Goal: Task Accomplishment & Management: Manage account settings

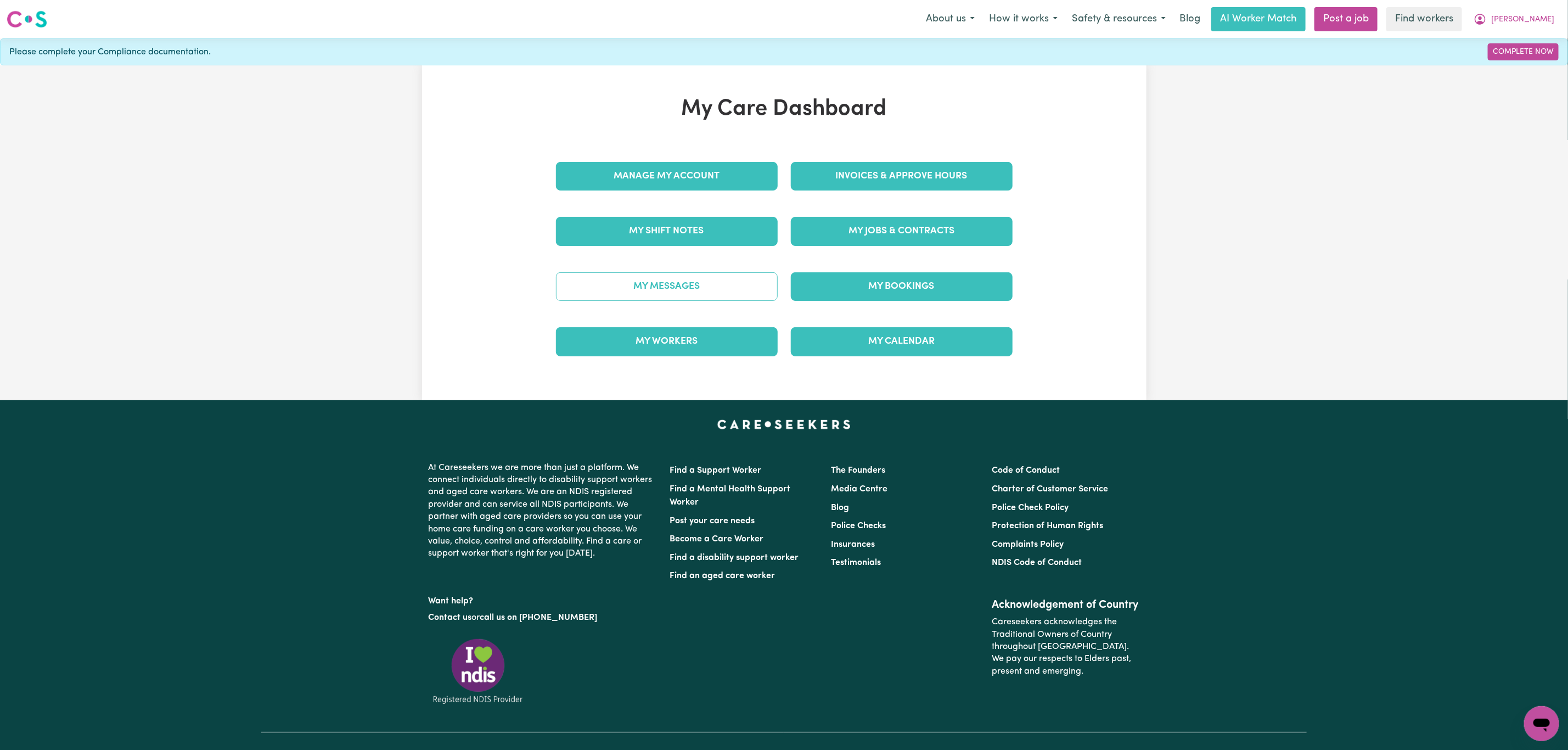
click at [687, 291] on link "My Messages" at bounding box center [666, 286] width 222 height 28
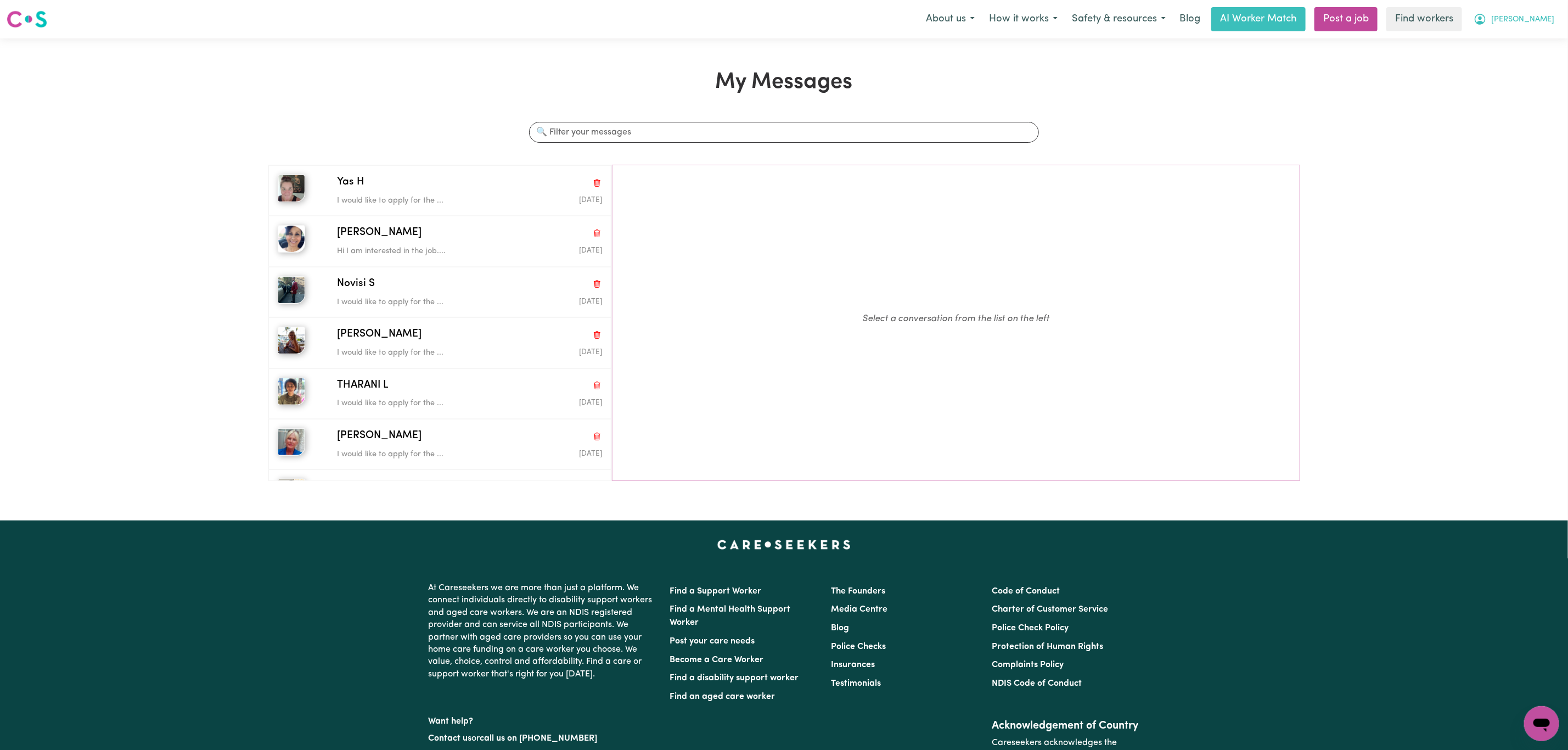
click at [1536, 18] on span "[PERSON_NAME]" at bounding box center [1523, 20] width 63 height 12
click at [1520, 43] on link "My Dashboard" at bounding box center [1517, 43] width 87 height 21
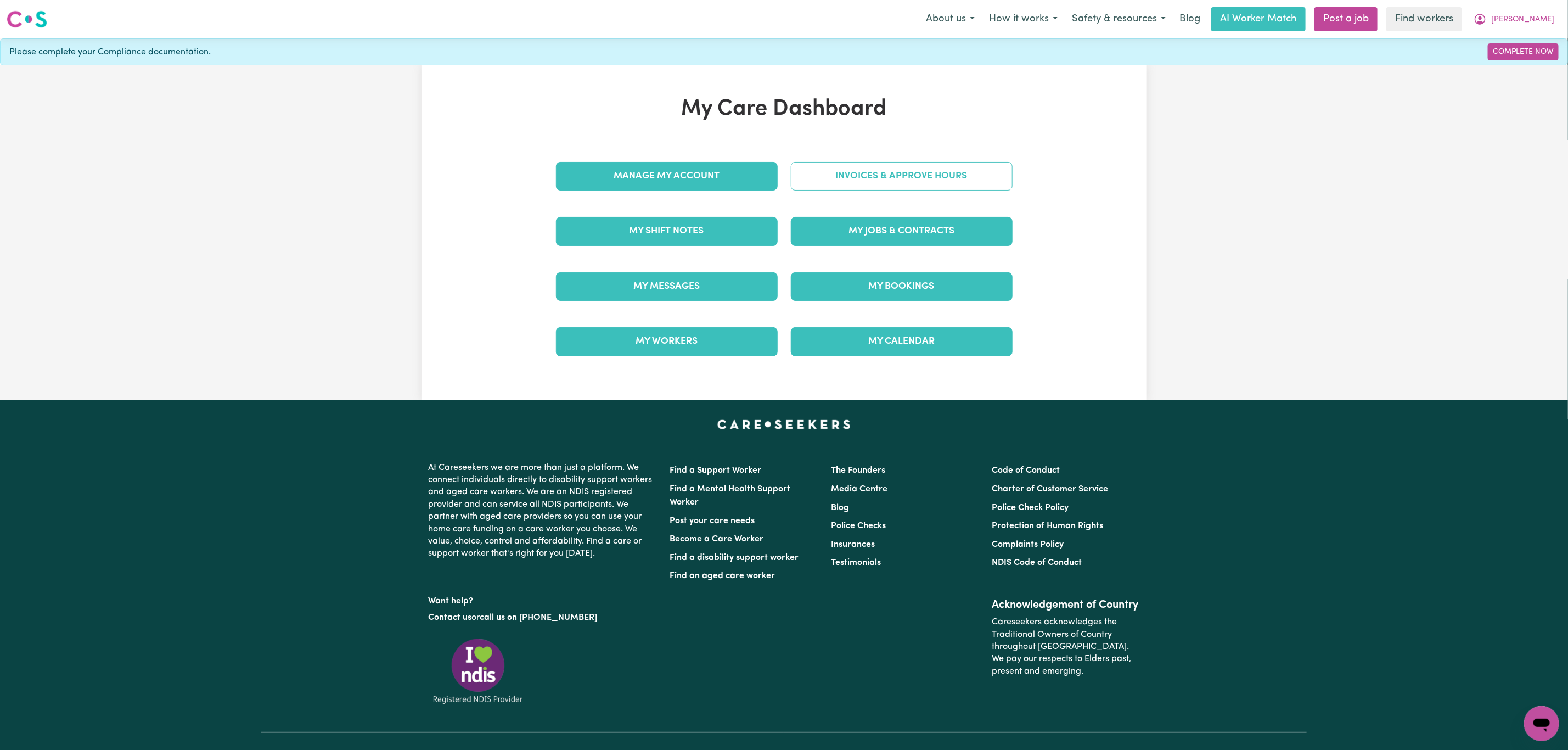
click at [846, 183] on link "Invoices & Approve Hours" at bounding box center [901, 176] width 222 height 28
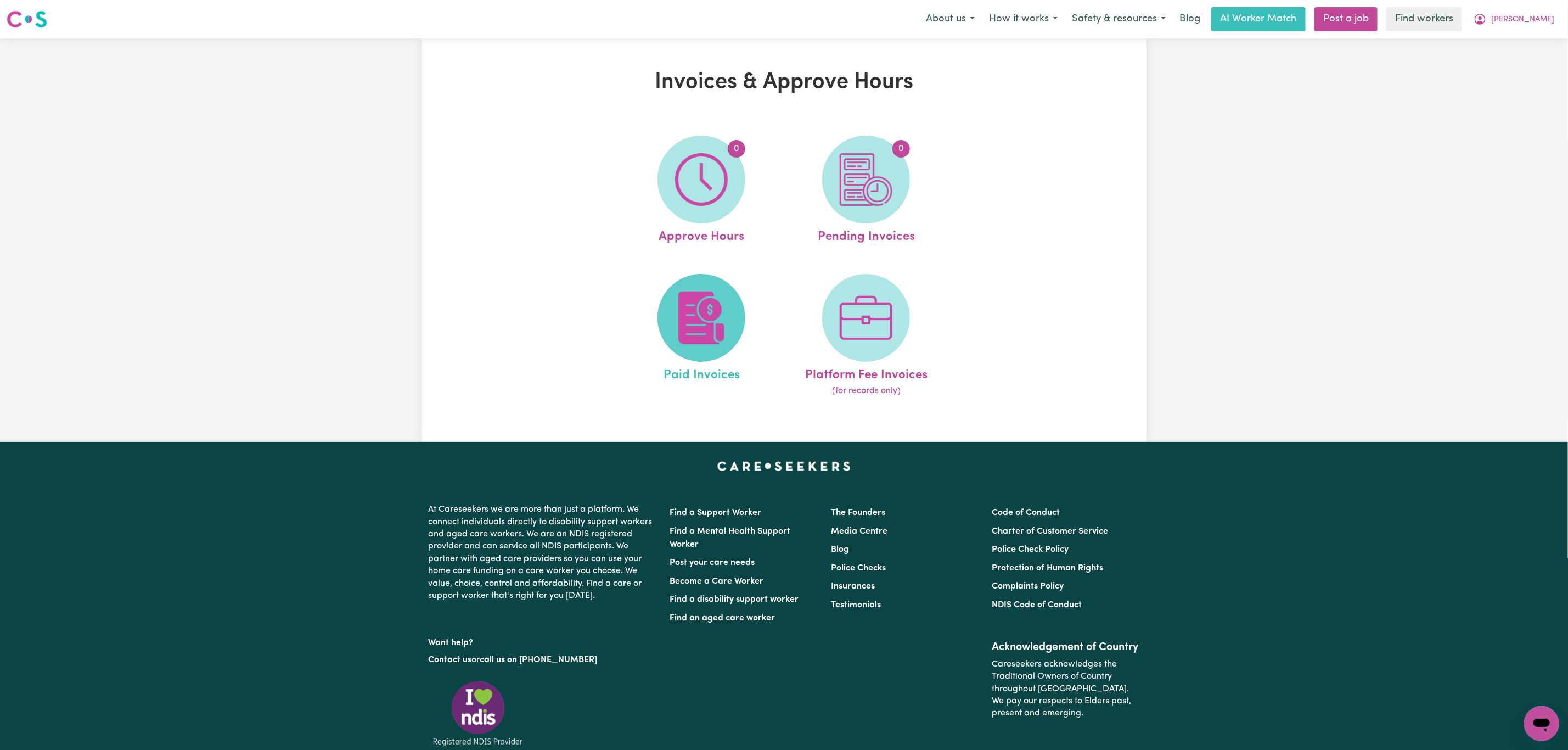
click at [690, 297] on img at bounding box center [701, 318] width 53 height 53
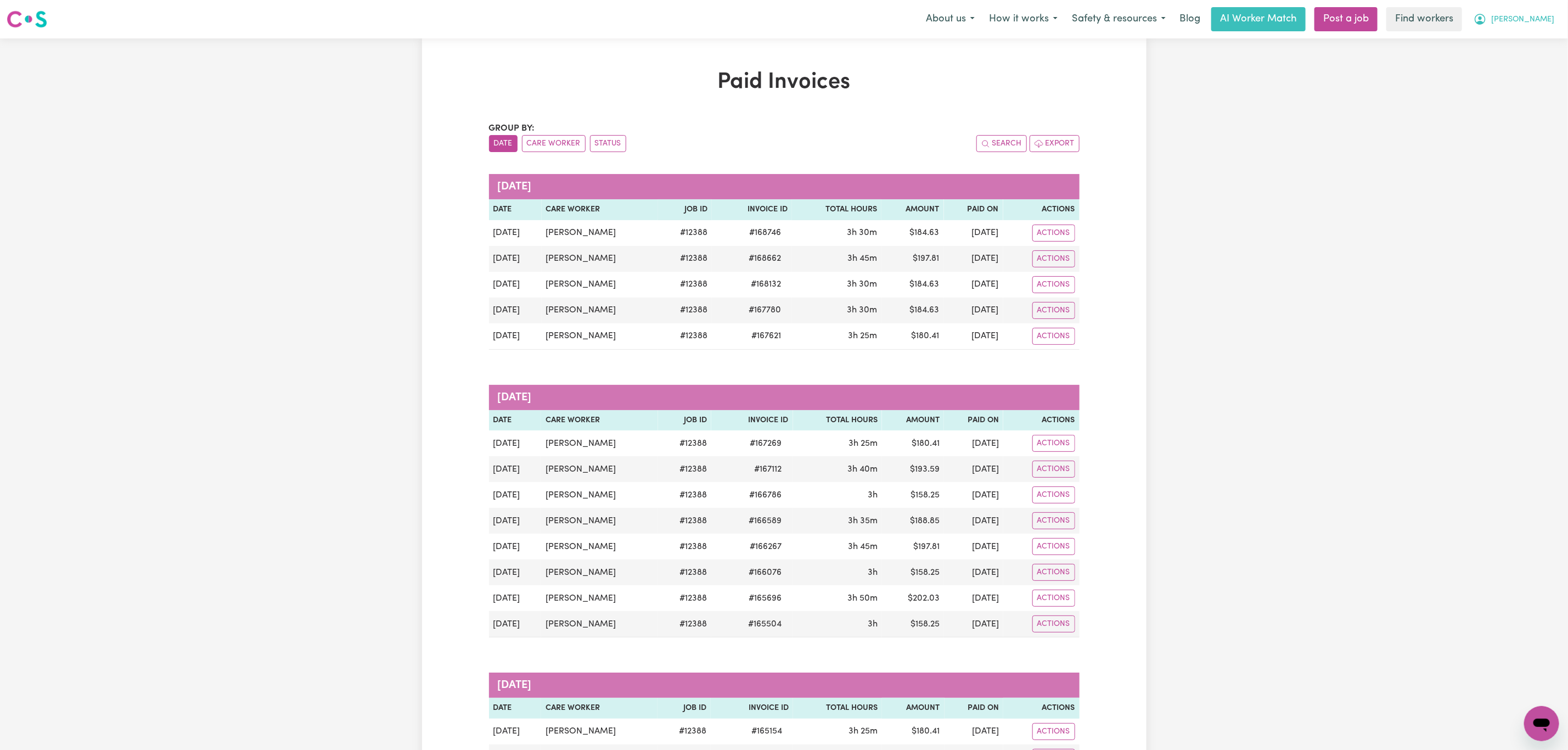
click at [1543, 20] on span "[PERSON_NAME]" at bounding box center [1523, 20] width 63 height 12
click at [1533, 38] on link "My Dashboard" at bounding box center [1517, 43] width 87 height 21
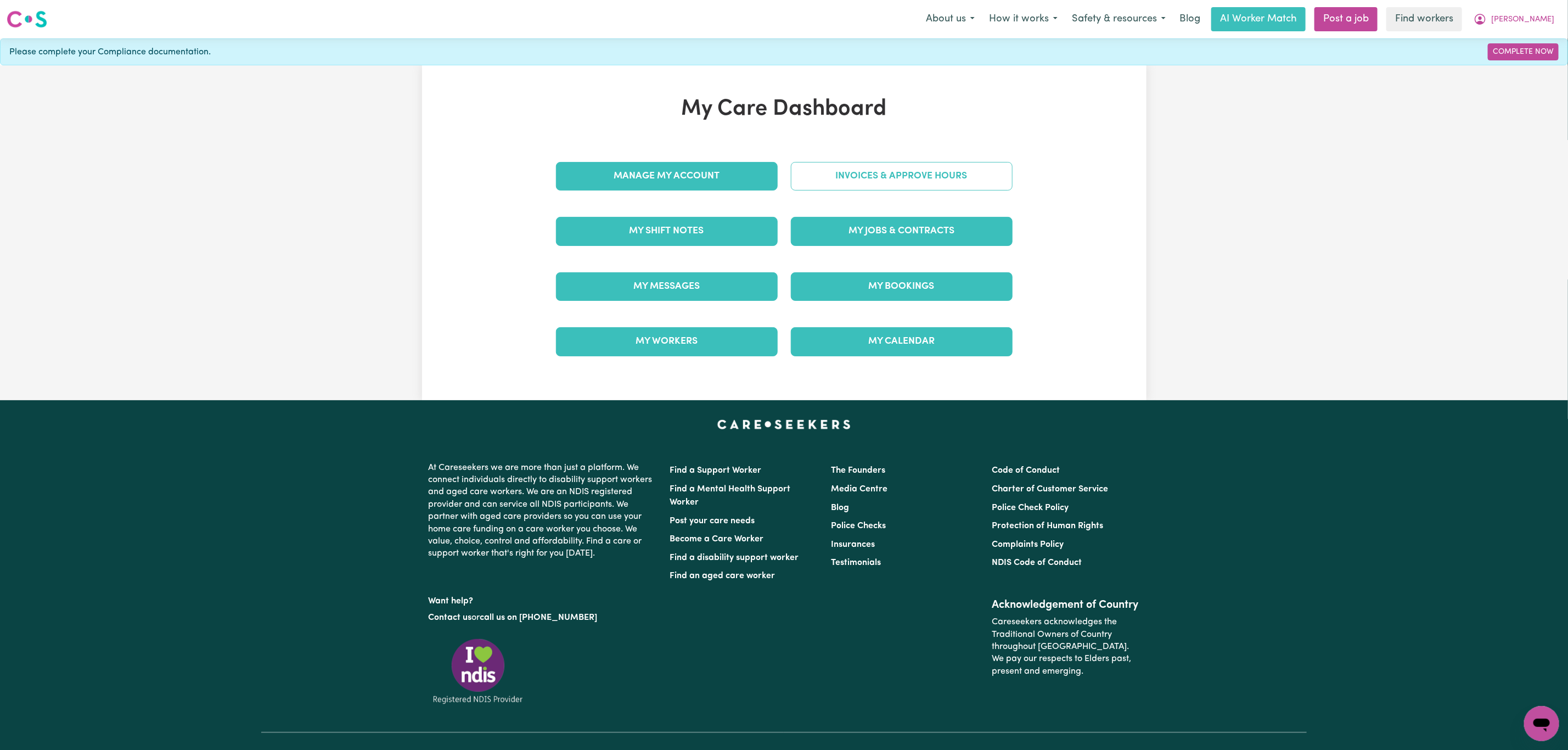
click at [846, 180] on link "Invoices & Approve Hours" at bounding box center [901, 176] width 222 height 28
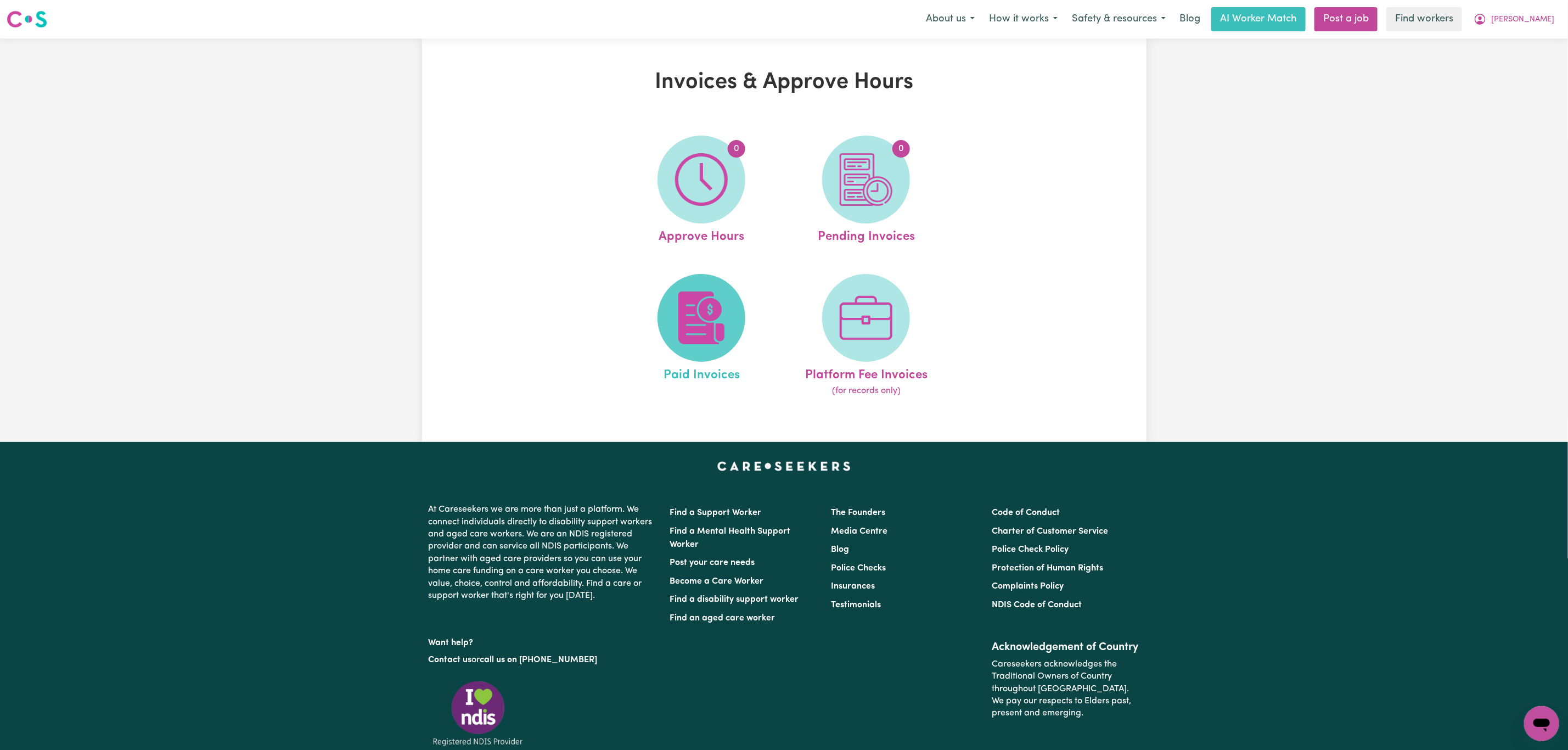
click at [692, 359] on span at bounding box center [701, 317] width 87 height 88
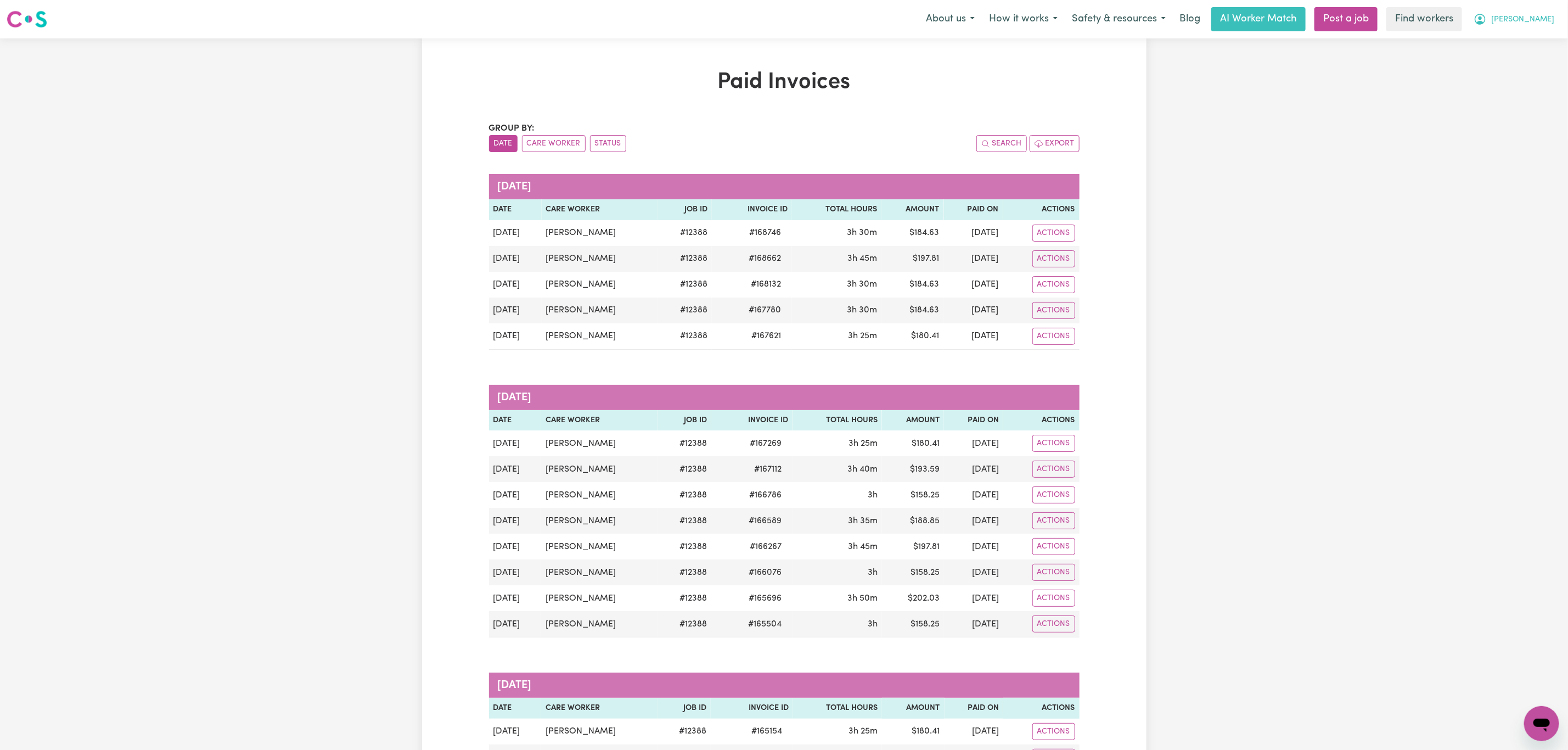
click at [1546, 20] on span "[PERSON_NAME]" at bounding box center [1523, 20] width 63 height 12
click at [1536, 41] on link "My Dashboard" at bounding box center [1517, 43] width 87 height 21
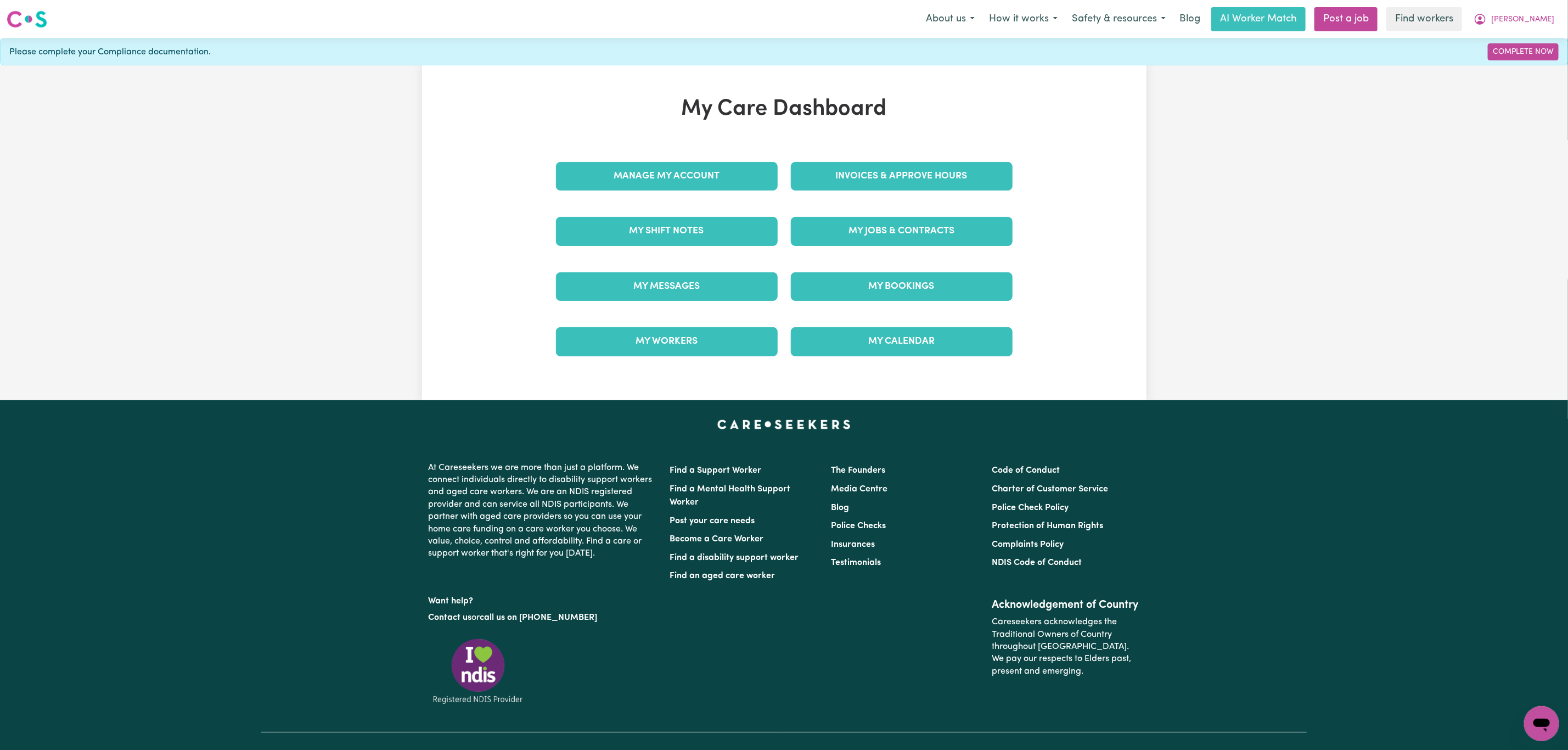
click at [941, 251] on div "My Jobs & Contracts" at bounding box center [901, 231] width 235 height 55
click at [937, 245] on link "My Jobs & Contracts" at bounding box center [901, 231] width 222 height 28
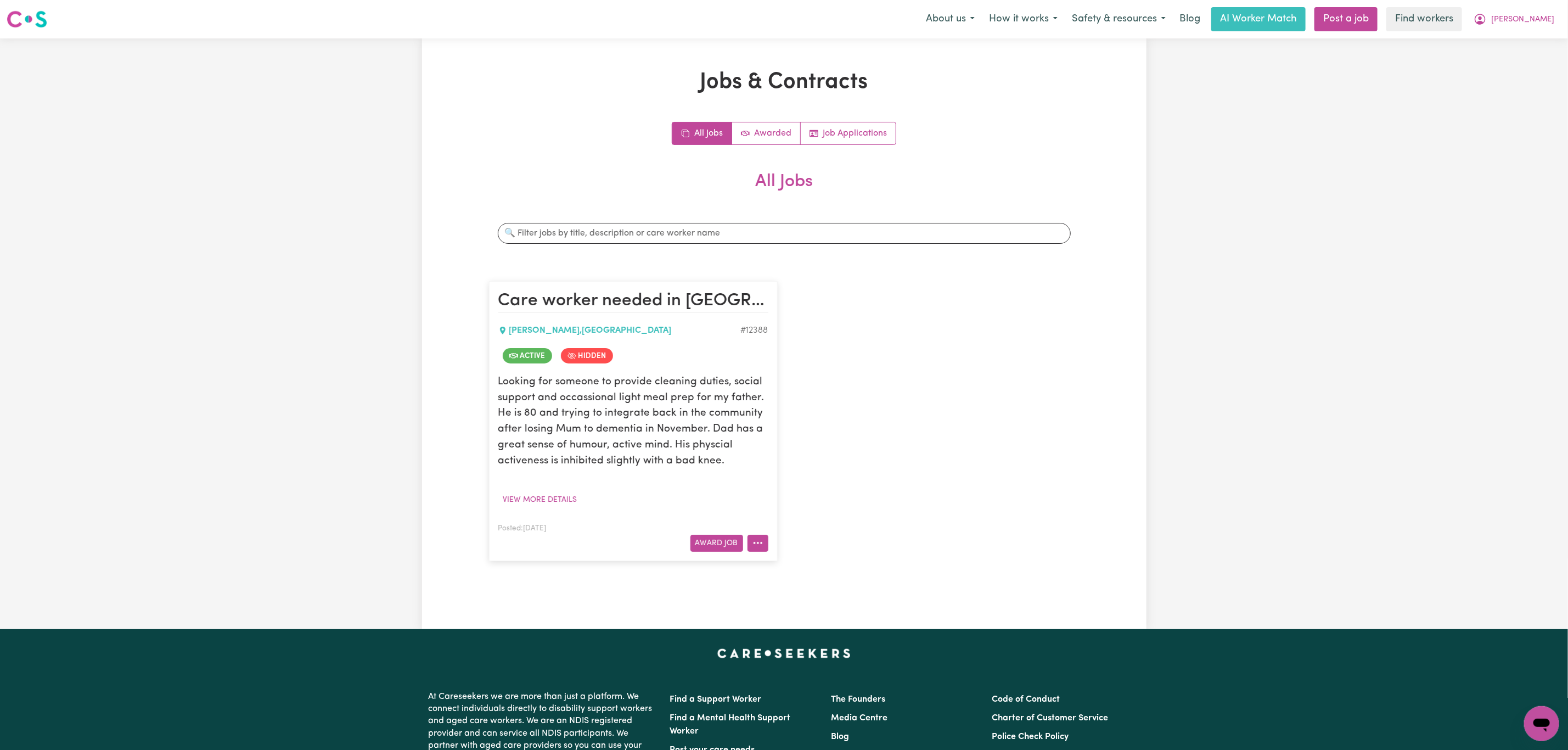
drag, startPoint x: 764, startPoint y: 544, endPoint x: 760, endPoint y: 538, distance: 7.2
click at [762, 544] on button "More options" at bounding box center [758, 543] width 21 height 17
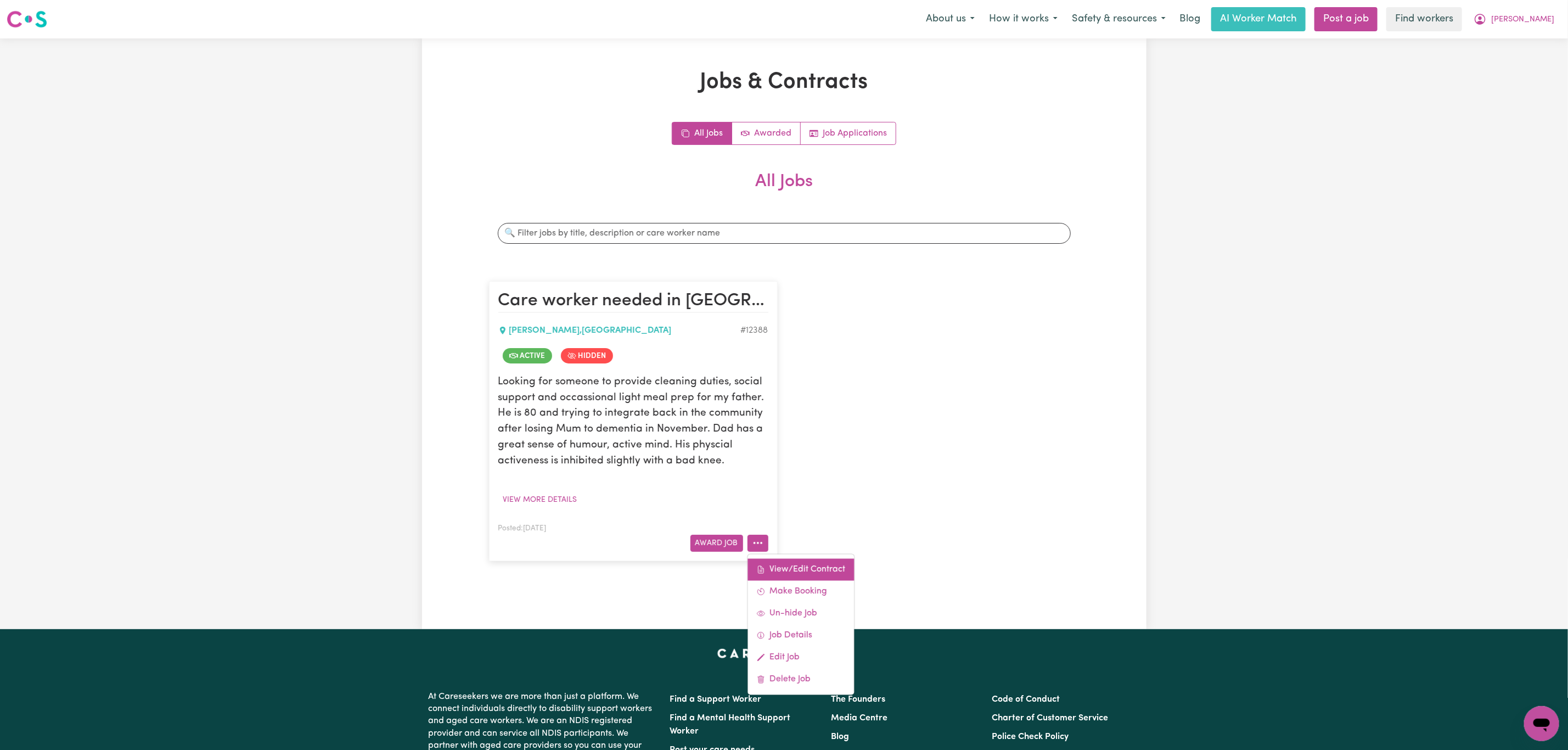
click at [793, 560] on link "View/Edit Contract" at bounding box center [800, 569] width 107 height 22
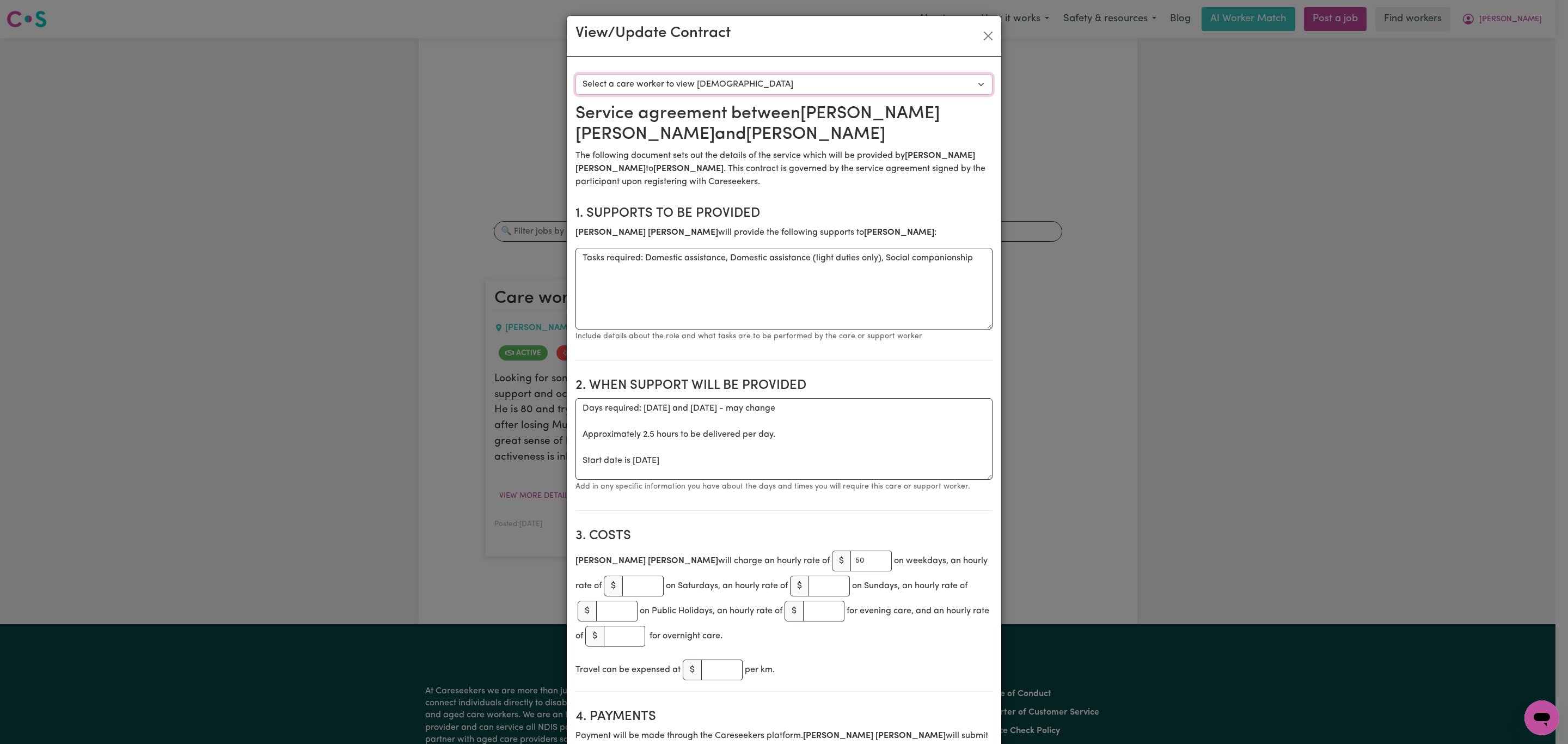
click at [809, 88] on select "Select a care worker to view [DEMOGRAPHIC_DATA] #9142 - [PERSON_NAME] (contract…" at bounding box center [784, 84] width 417 height 21
select select "8754"
click at [576, 74] on select "Select a care worker to view [DEMOGRAPHIC_DATA] #9142 - [PERSON_NAME] (contract…" at bounding box center [784, 84] width 417 height 21
click at [981, 39] on button "Close" at bounding box center [988, 36] width 18 height 18
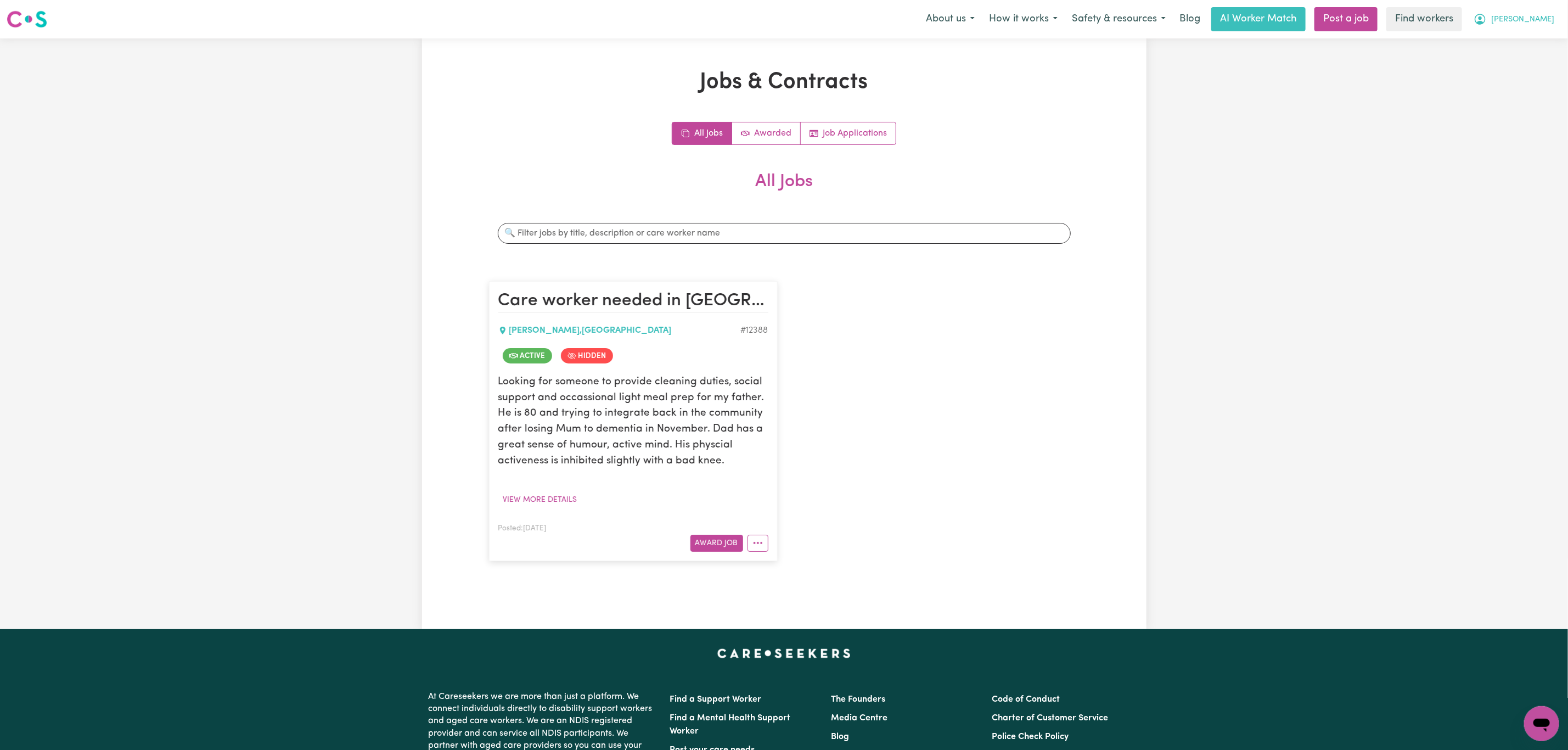
click at [1531, 20] on span "[PERSON_NAME]" at bounding box center [1523, 20] width 63 height 12
click at [1518, 49] on link "My Dashboard" at bounding box center [1517, 43] width 87 height 21
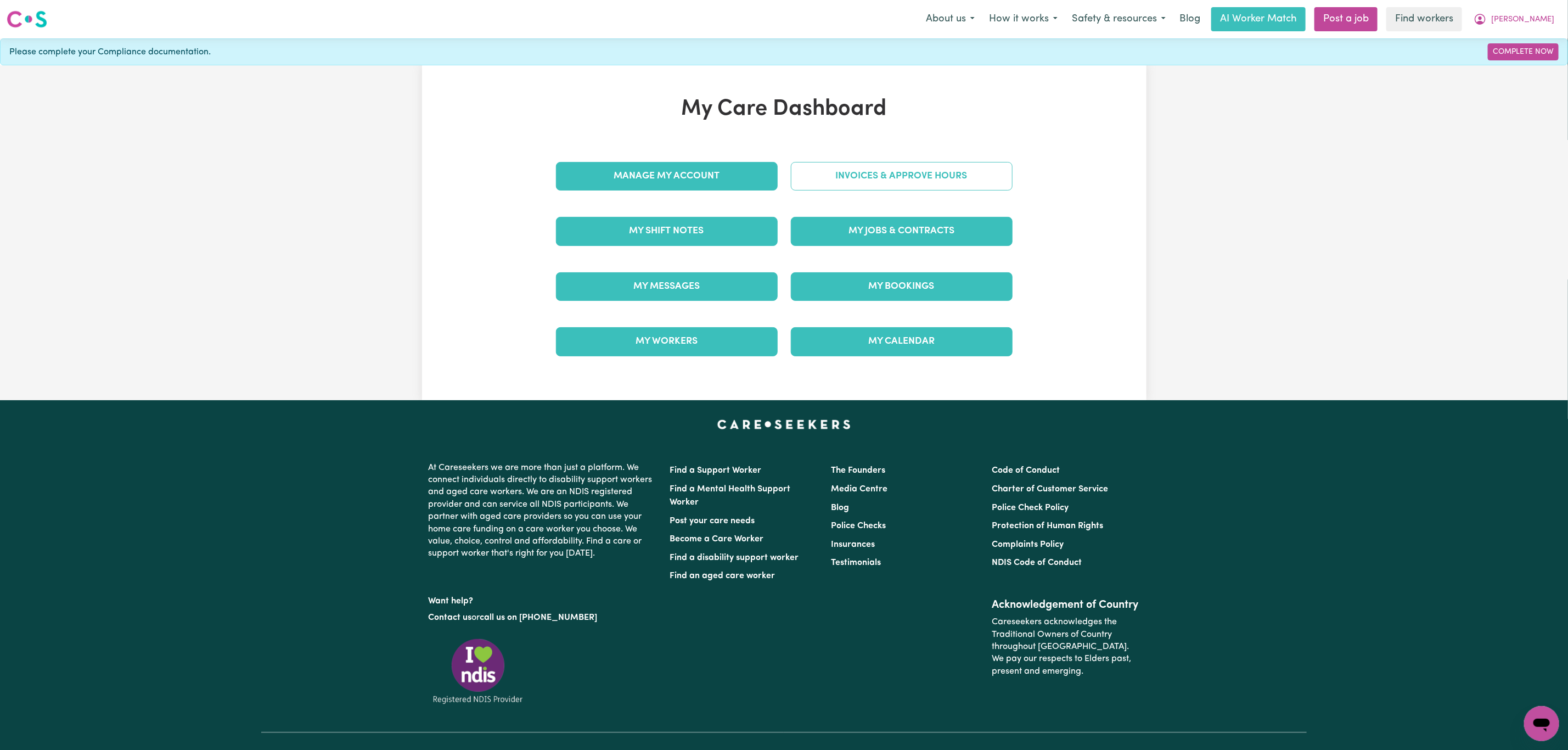
click at [929, 190] on link "Invoices & Approve Hours" at bounding box center [901, 176] width 222 height 28
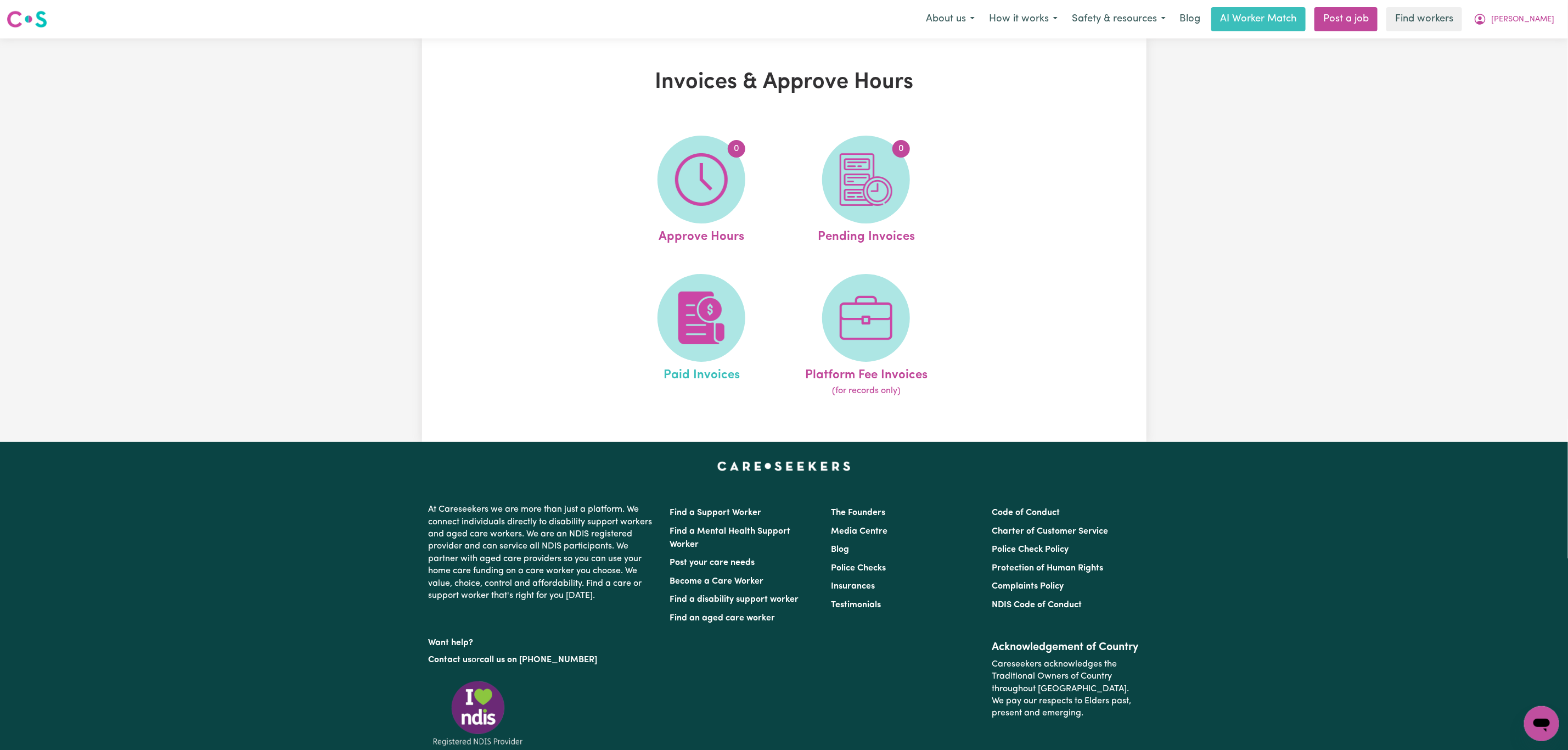
click at [666, 345] on link "Paid Invoices" at bounding box center [701, 336] width 158 height 124
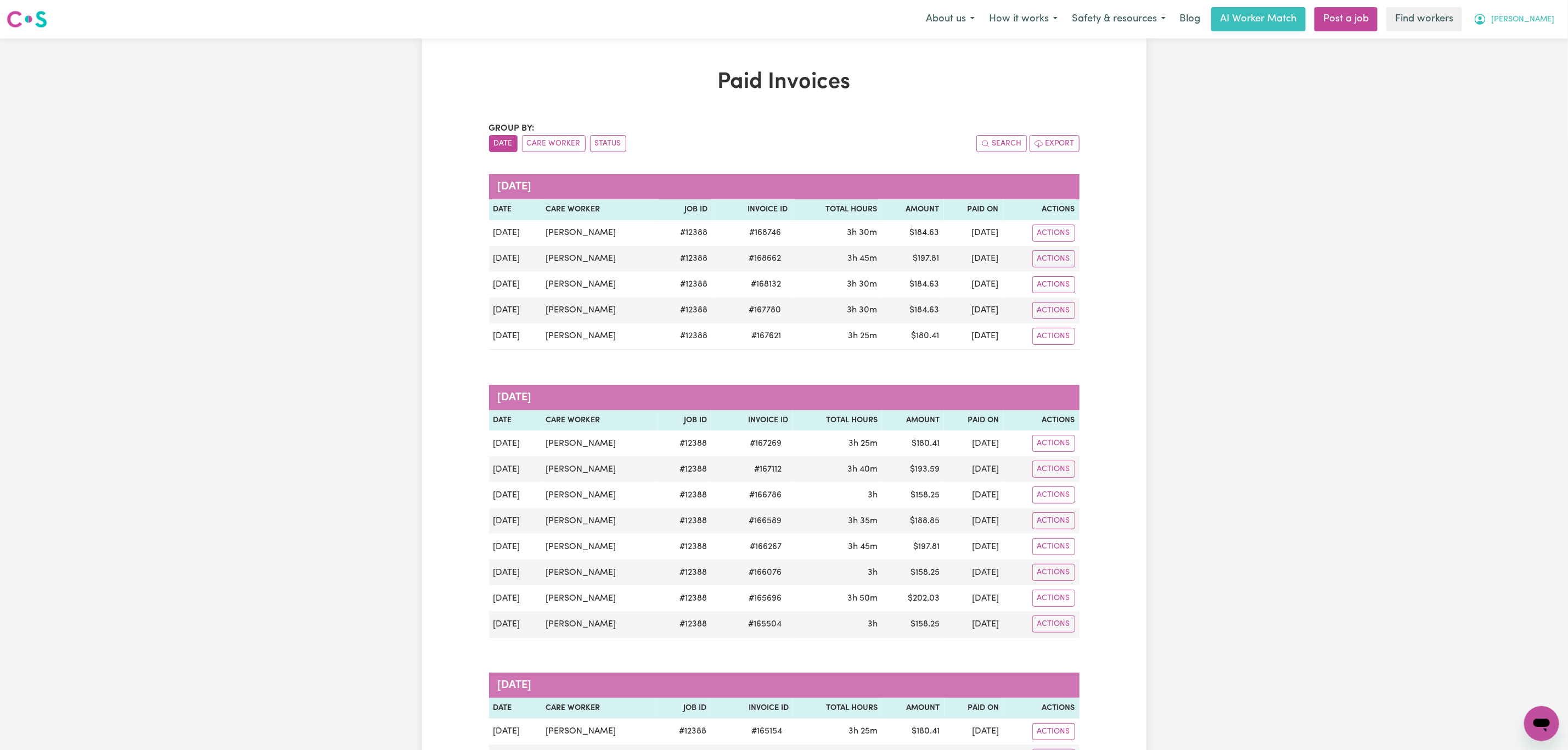
click at [1548, 15] on span "[PERSON_NAME]" at bounding box center [1523, 20] width 63 height 12
click at [1515, 63] on link "Logout" at bounding box center [1517, 63] width 87 height 21
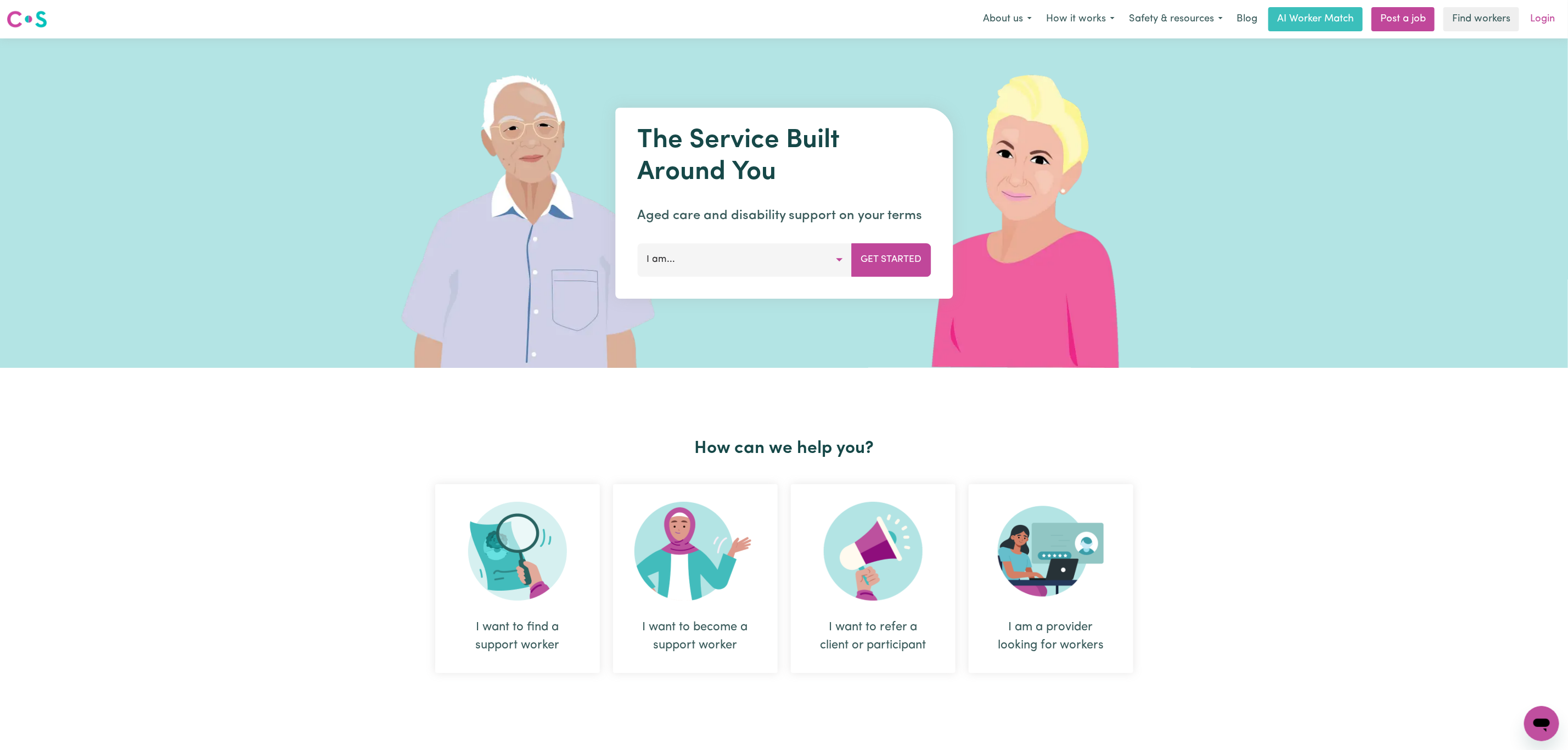
click at [1553, 7] on link "Login" at bounding box center [1542, 19] width 38 height 24
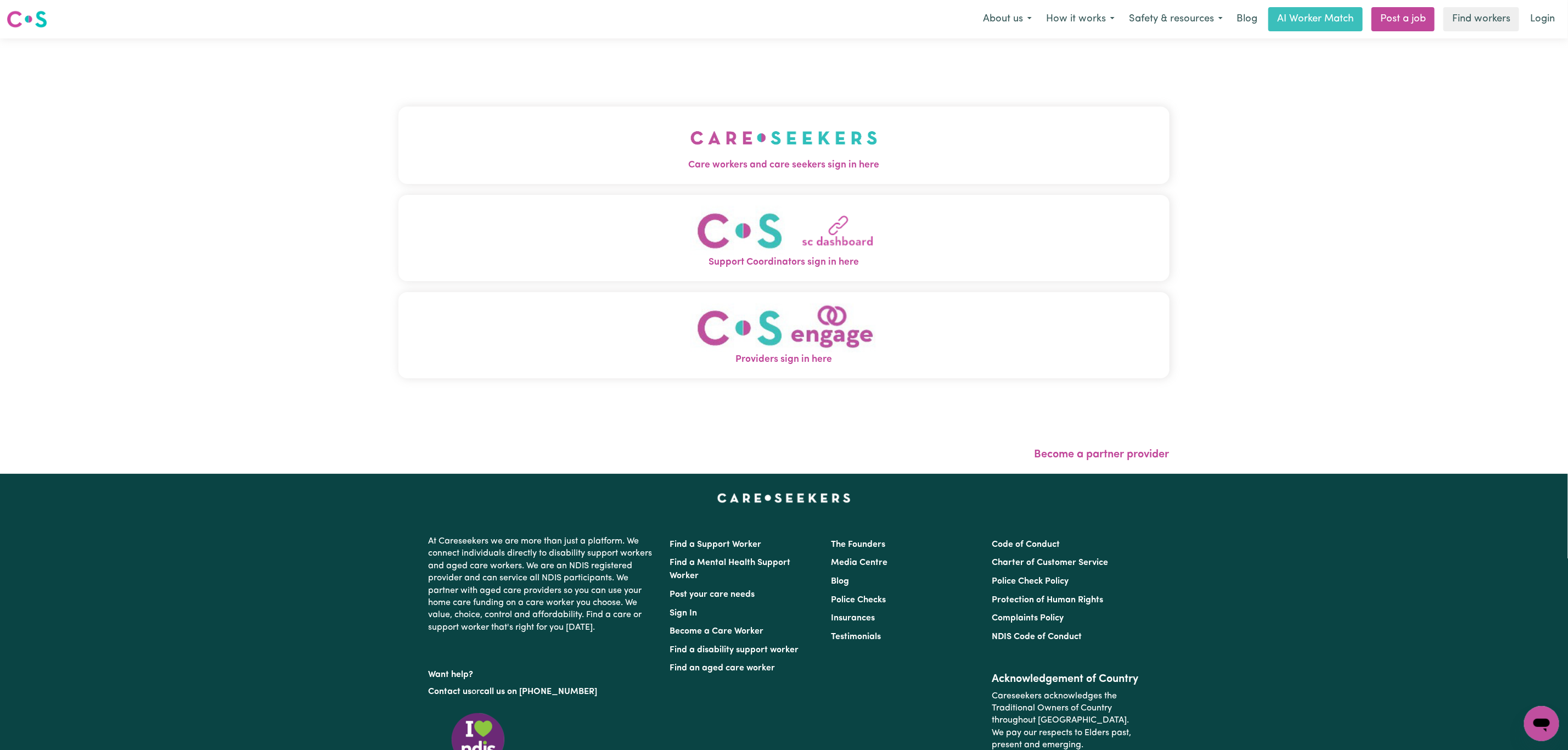
click at [659, 73] on div "Care workers and care seekers sign in here Support Coordinators sign in here Pr…" at bounding box center [784, 248] width 771 height 375
click at [634, 124] on button "Care workers and care seekers sign in here" at bounding box center [784, 145] width 771 height 77
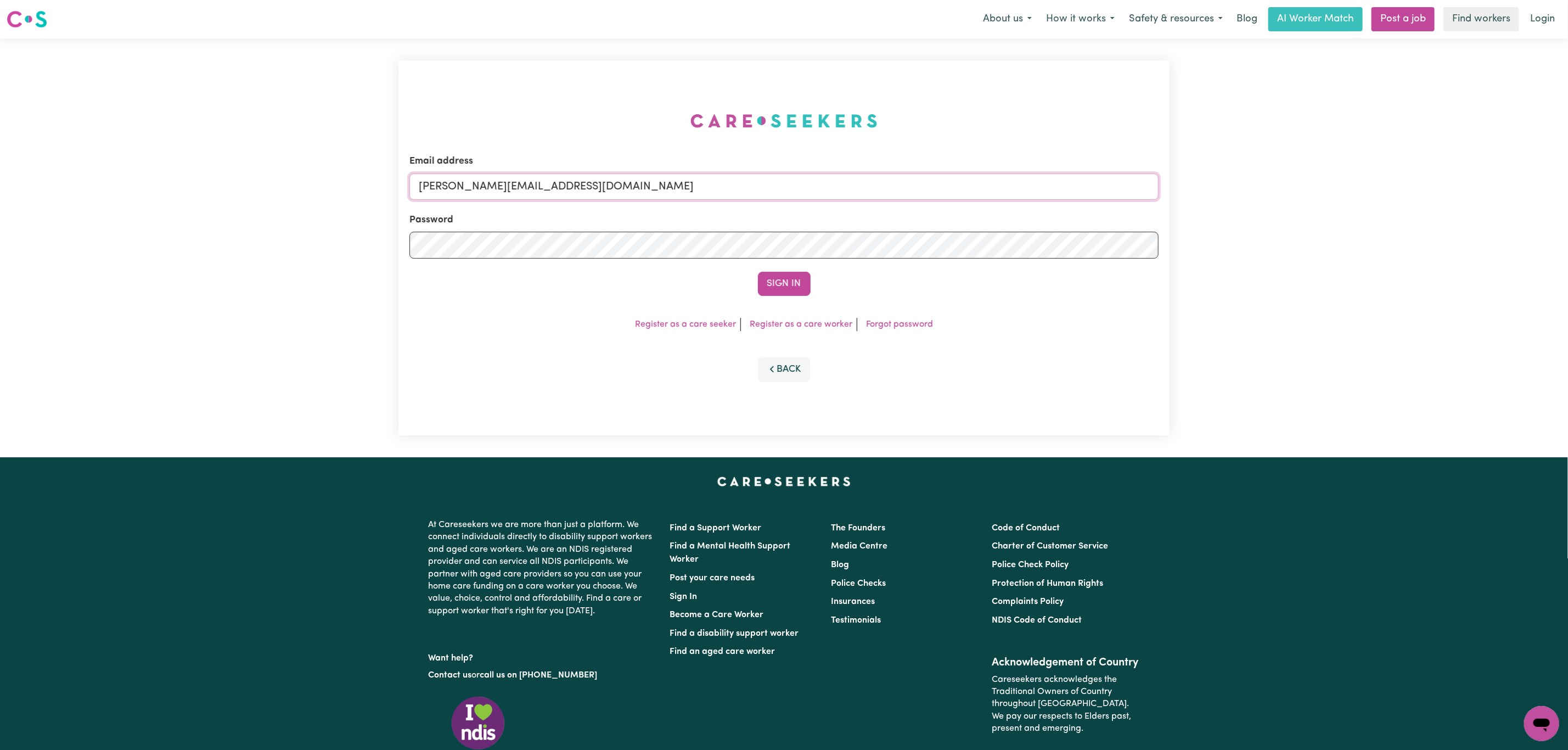
drag, startPoint x: 529, startPoint y: 184, endPoint x: 537, endPoint y: 200, distance: 17.9
click at [529, 184] on input "[PERSON_NAME][EMAIL_ADDRESS][DOMAIN_NAME]" at bounding box center [783, 187] width 749 height 26
drag, startPoint x: 479, startPoint y: 187, endPoint x: 754, endPoint y: 188, distance: 275.0
click at [753, 188] on input "[EMAIL_ADDRESS][PERSON_NAME][DOMAIN_NAME]" at bounding box center [783, 187] width 749 height 26
type input "superuser~[EMAIL_ADDRESS][DOMAIN_NAME]"
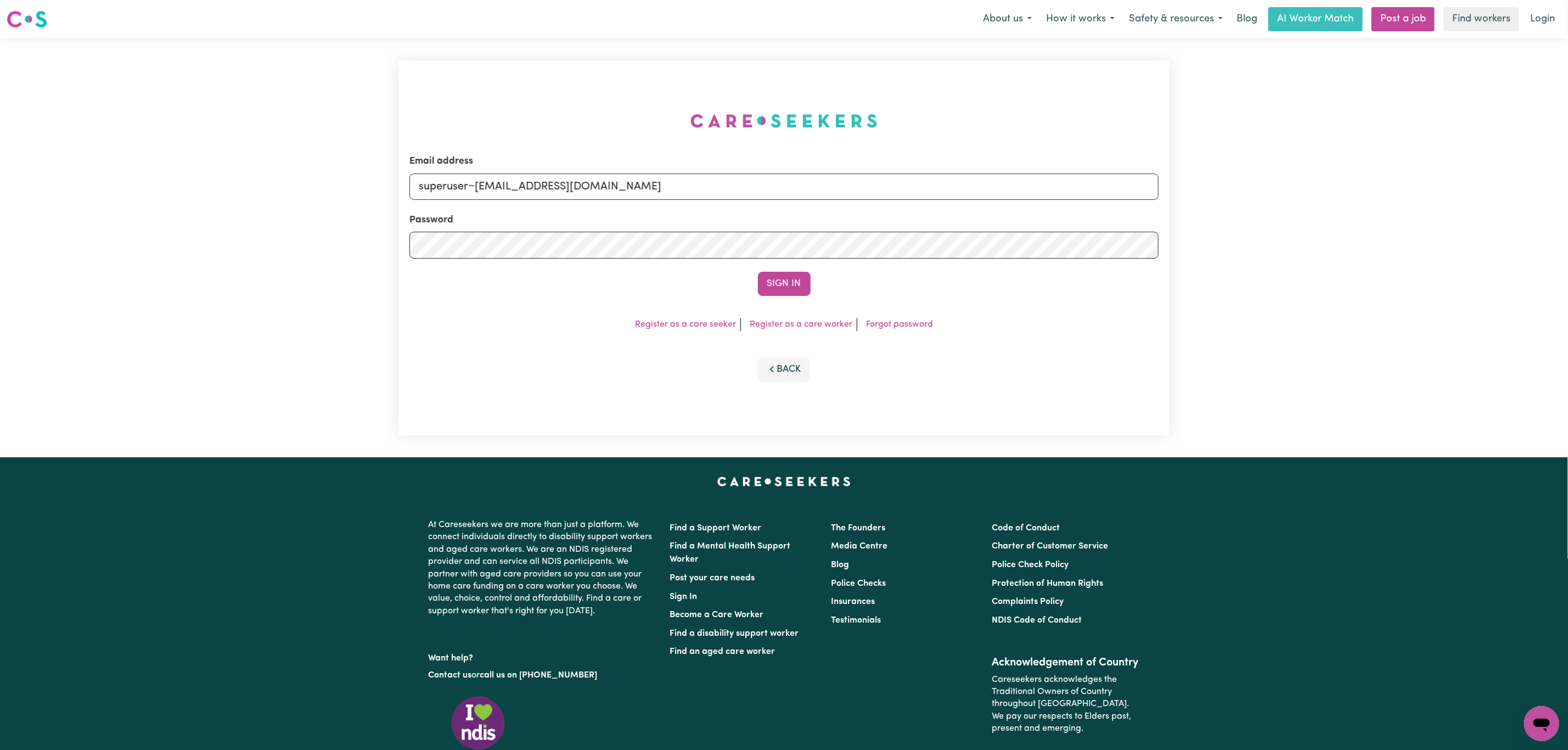
click at [758, 272] on button "Sign In" at bounding box center [784, 284] width 53 height 24
